Goal: Task Accomplishment & Management: Manage account settings

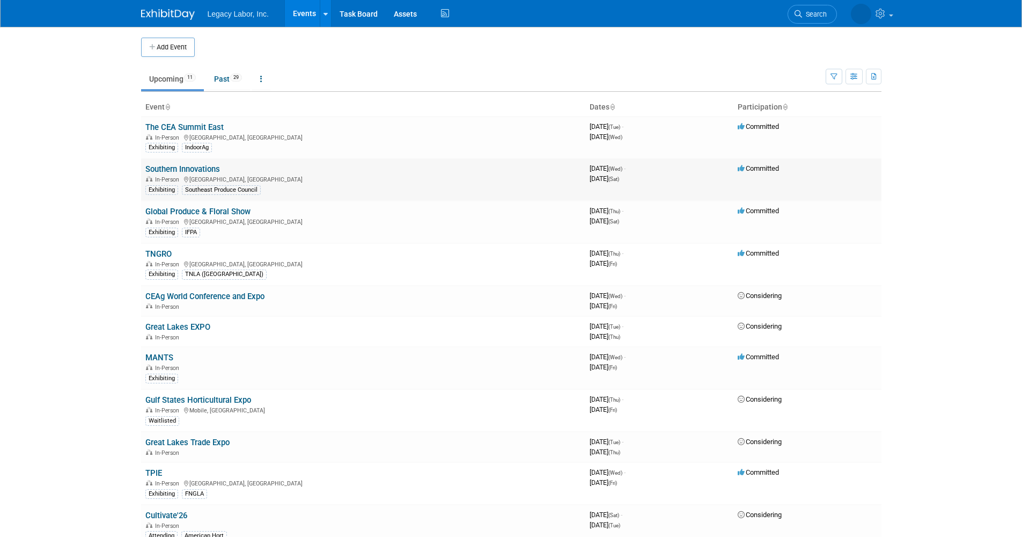
click at [170, 171] on link "Southern Innovations" at bounding box center [182, 169] width 75 height 10
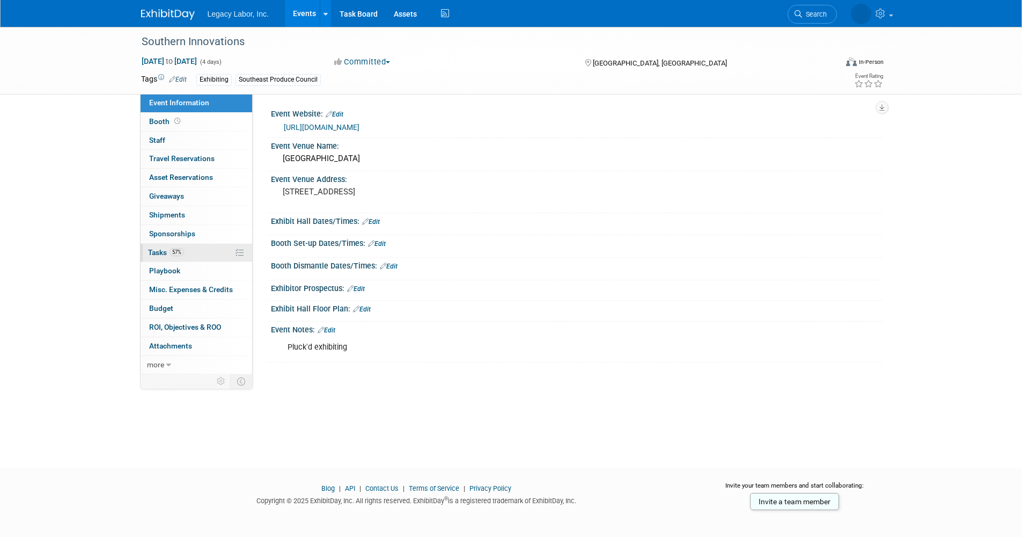
click at [191, 244] on link "57% Tasks 57%" at bounding box center [197, 253] width 112 height 18
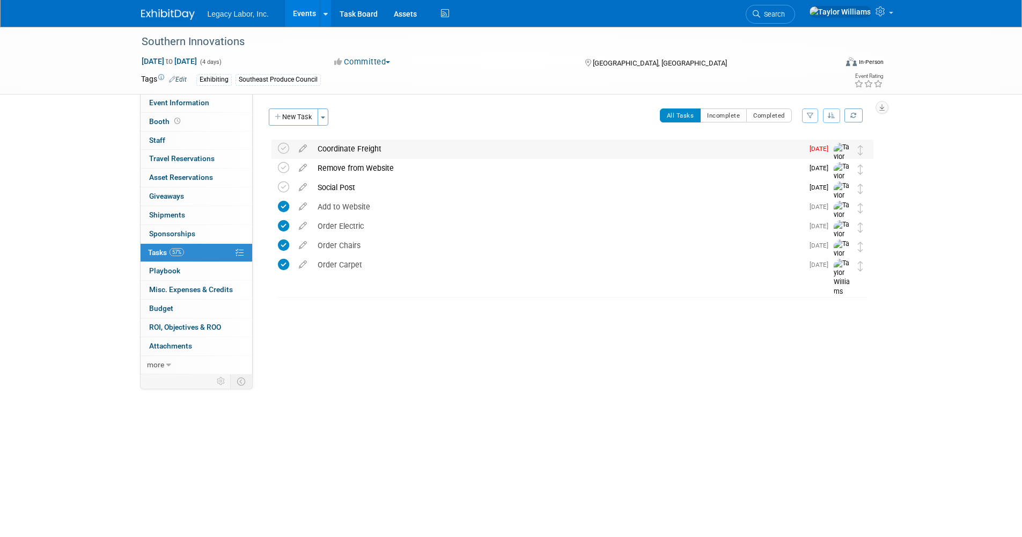
click at [276, 148] on div "Coordinate Freight Pro tip: Press Ctrl-Enter to submit comment. Submit Show tas…" at bounding box center [573, 161] width 602 height 42
click at [286, 151] on icon at bounding box center [283, 148] width 11 height 11
click at [445, 325] on div "Event Website: Edit https://seproducecouncil.com/events-networking/southern-inn…" at bounding box center [567, 234] width 629 height 280
click at [299, 20] on link "Events" at bounding box center [304, 13] width 39 height 27
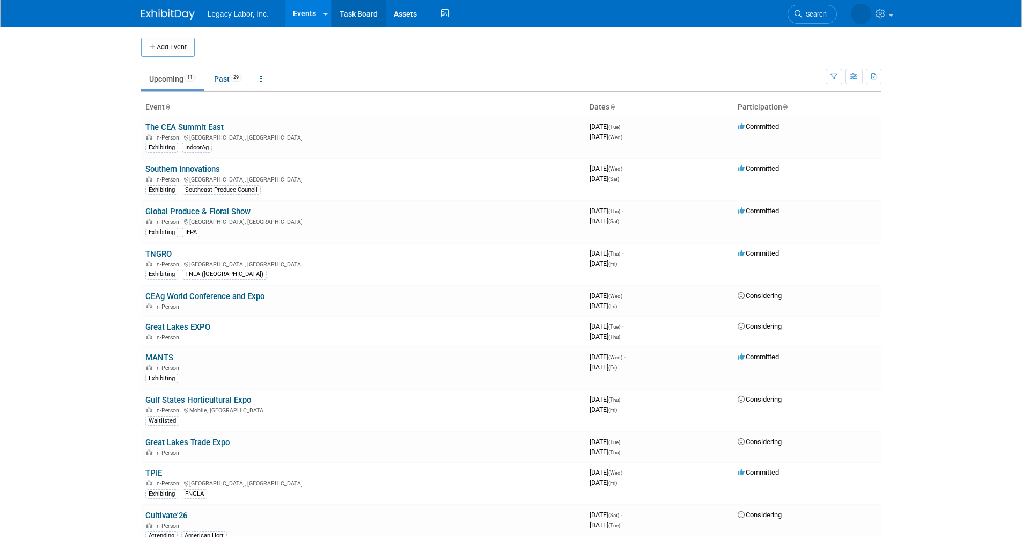
click at [352, 20] on link "Task Board" at bounding box center [359, 13] width 54 height 27
click at [201, 208] on link "Global Produce & Floral Show" at bounding box center [197, 212] width 105 height 10
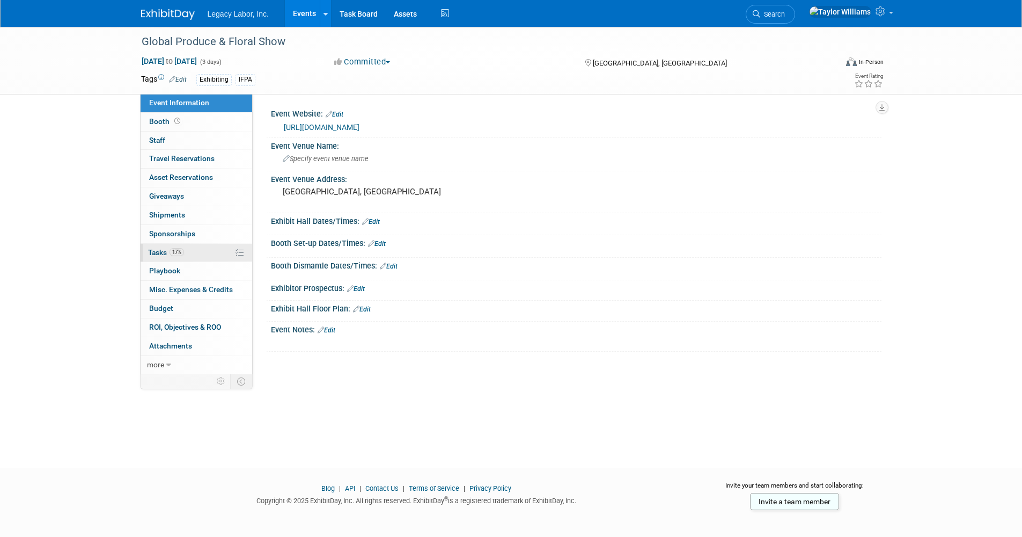
click at [180, 251] on span "17%" at bounding box center [177, 252] width 14 height 8
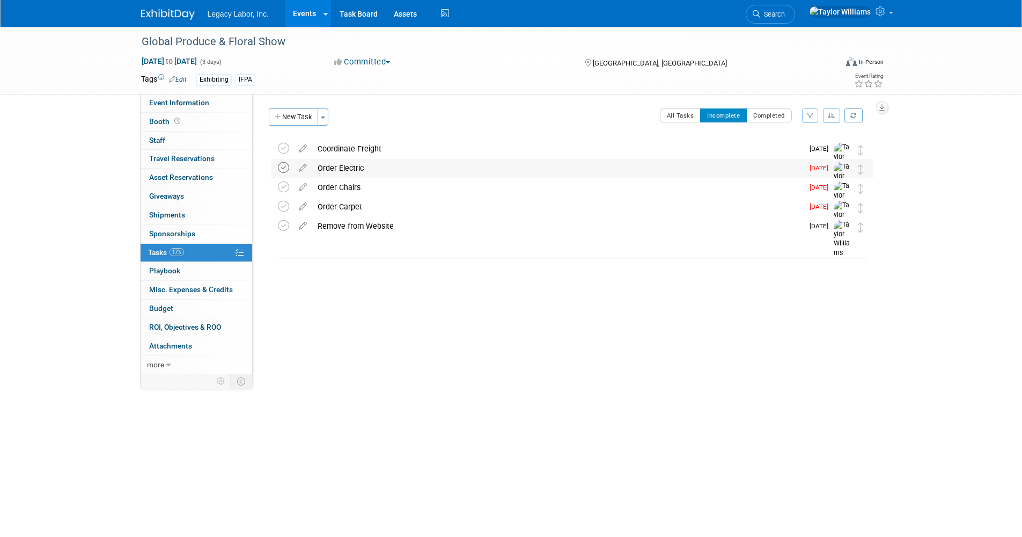
click at [283, 168] on icon at bounding box center [283, 167] width 11 height 11
click at [283, 167] on icon at bounding box center [283, 167] width 11 height 11
click at [300, 116] on button "New Task" at bounding box center [293, 116] width 49 height 17
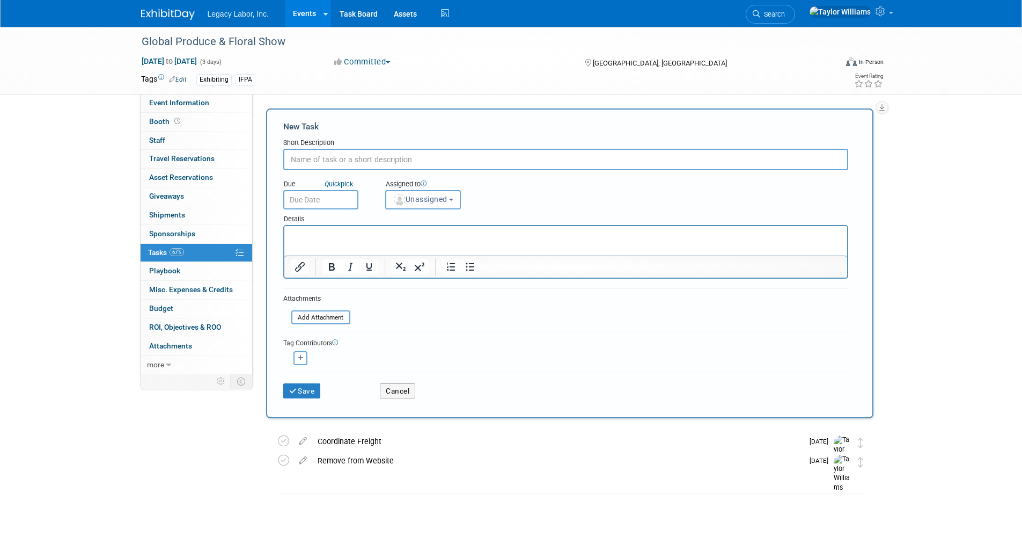
click at [332, 164] on input "text" at bounding box center [565, 159] width 565 height 21
type input "Social Post"
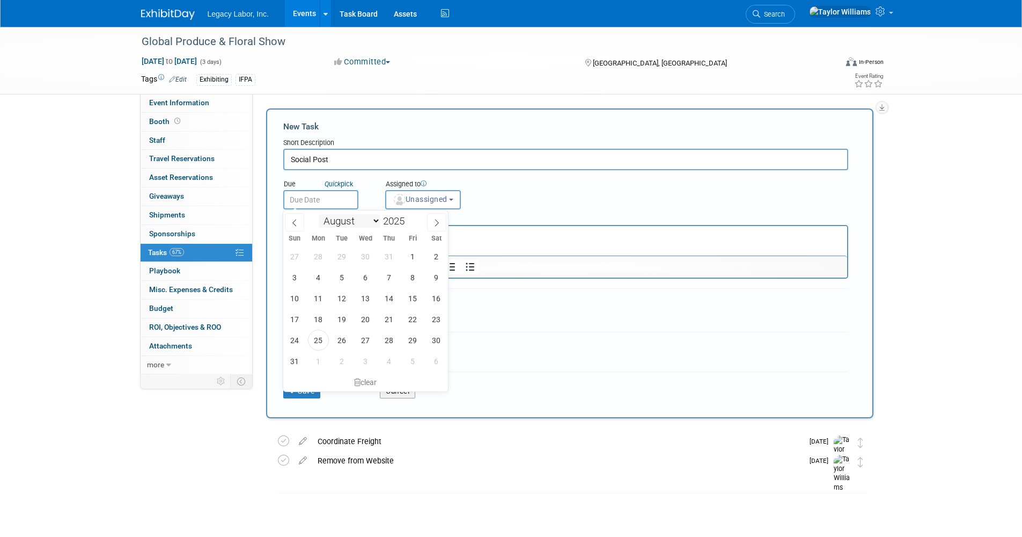
click at [334, 208] on body "Legacy Labor, Inc. Events Add Event Bulk Upload Events Shareable Event Boards R…" at bounding box center [511, 268] width 1022 height 537
click at [436, 221] on icon at bounding box center [437, 223] width 8 height 8
select select "9"
click at [376, 257] on span "1" at bounding box center [365, 256] width 21 height 21
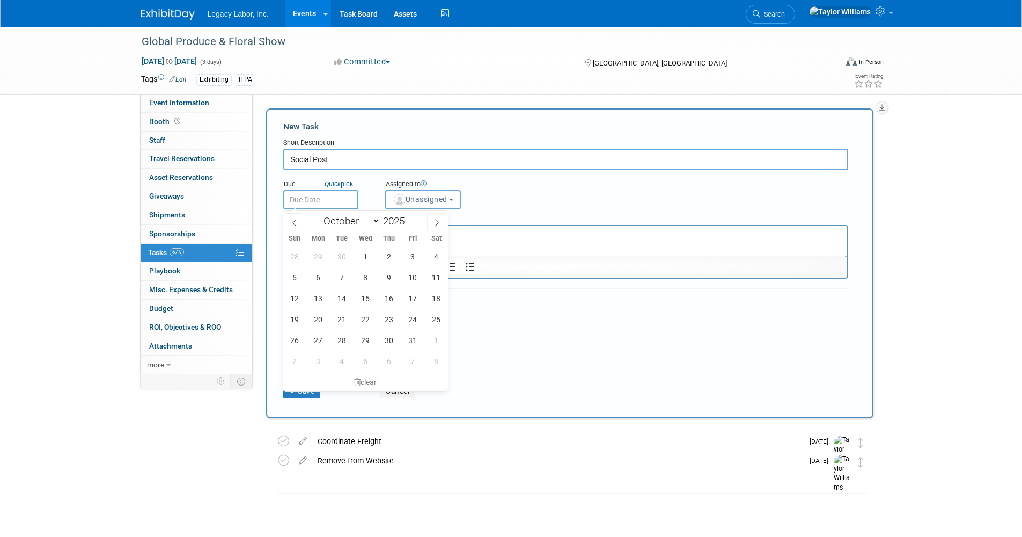
type input "[DATE]"
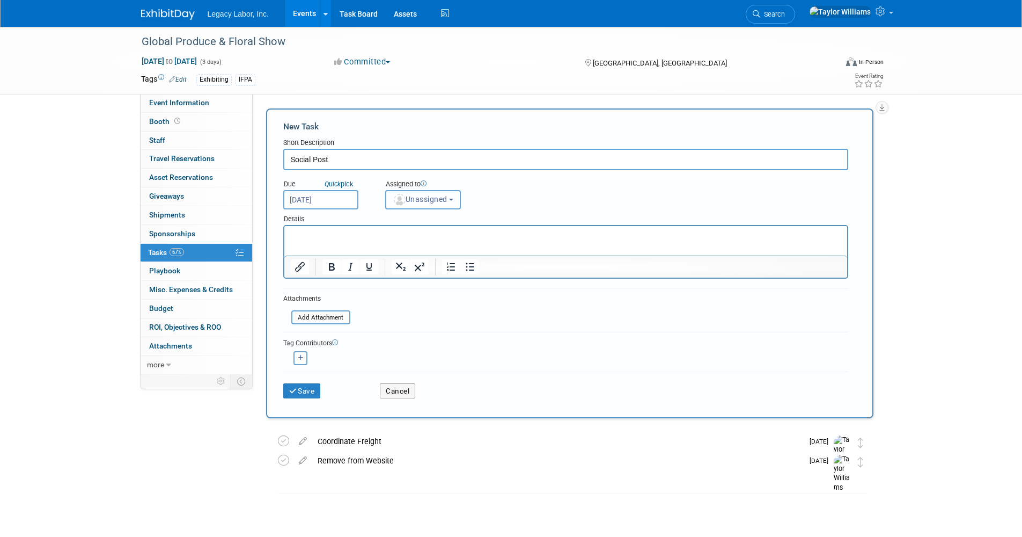
click at [458, 198] on button "Unassigned" at bounding box center [423, 199] width 76 height 19
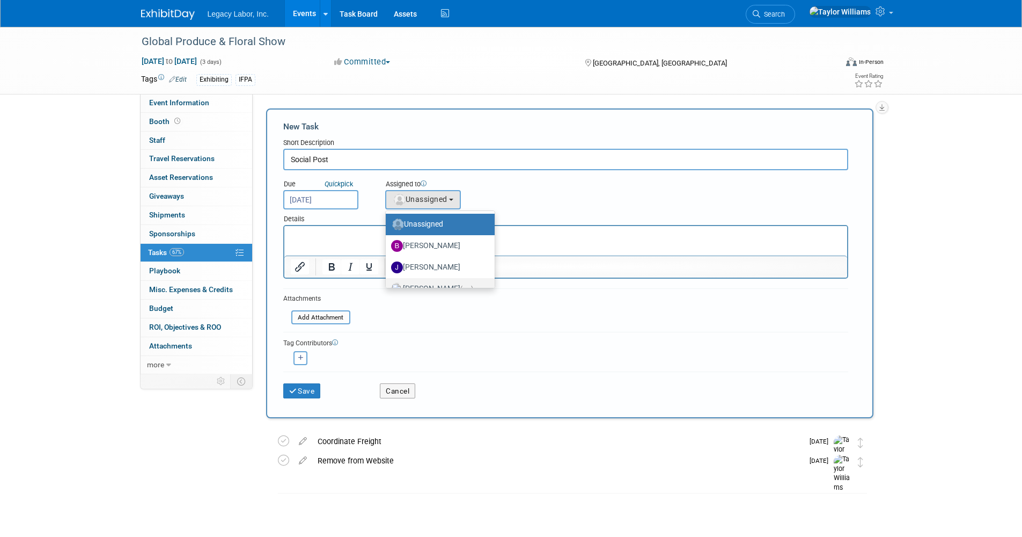
click at [426, 283] on label "[PERSON_NAME] (me)" at bounding box center [437, 288] width 93 height 17
click at [388, 284] on input "[PERSON_NAME] (me)" at bounding box center [384, 287] width 7 height 7
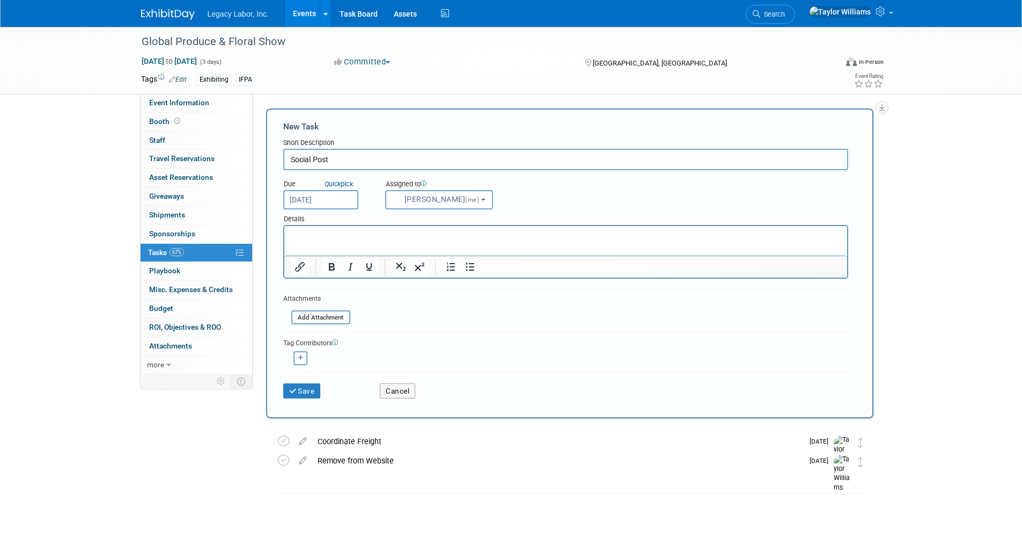
select select "d930d264-e78a-408b-8a16-03dae4e2f5ff"
click at [296, 391] on icon "submit" at bounding box center [293, 392] width 9 height 8
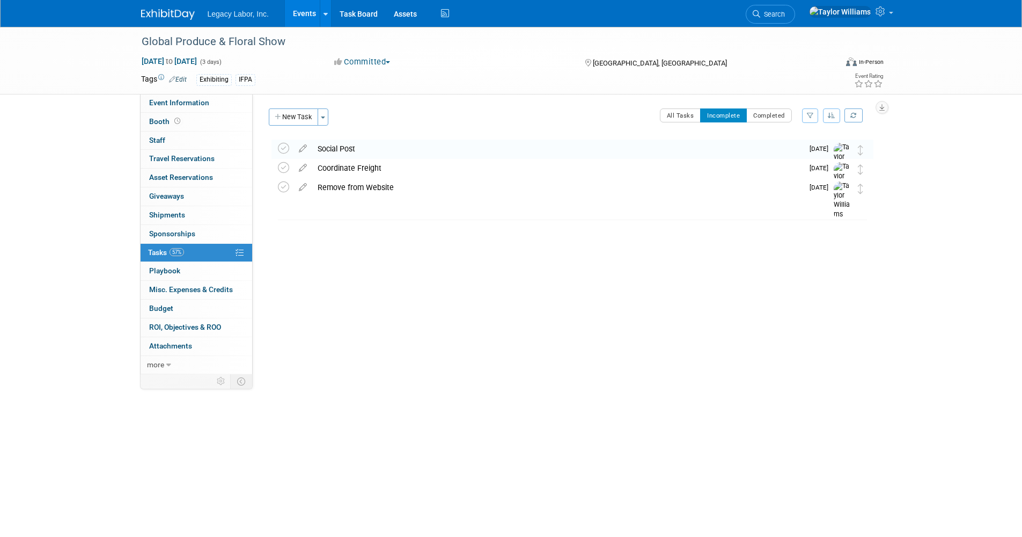
click at [172, 11] on img at bounding box center [168, 14] width 54 height 11
